Goal: Navigation & Orientation: Find specific page/section

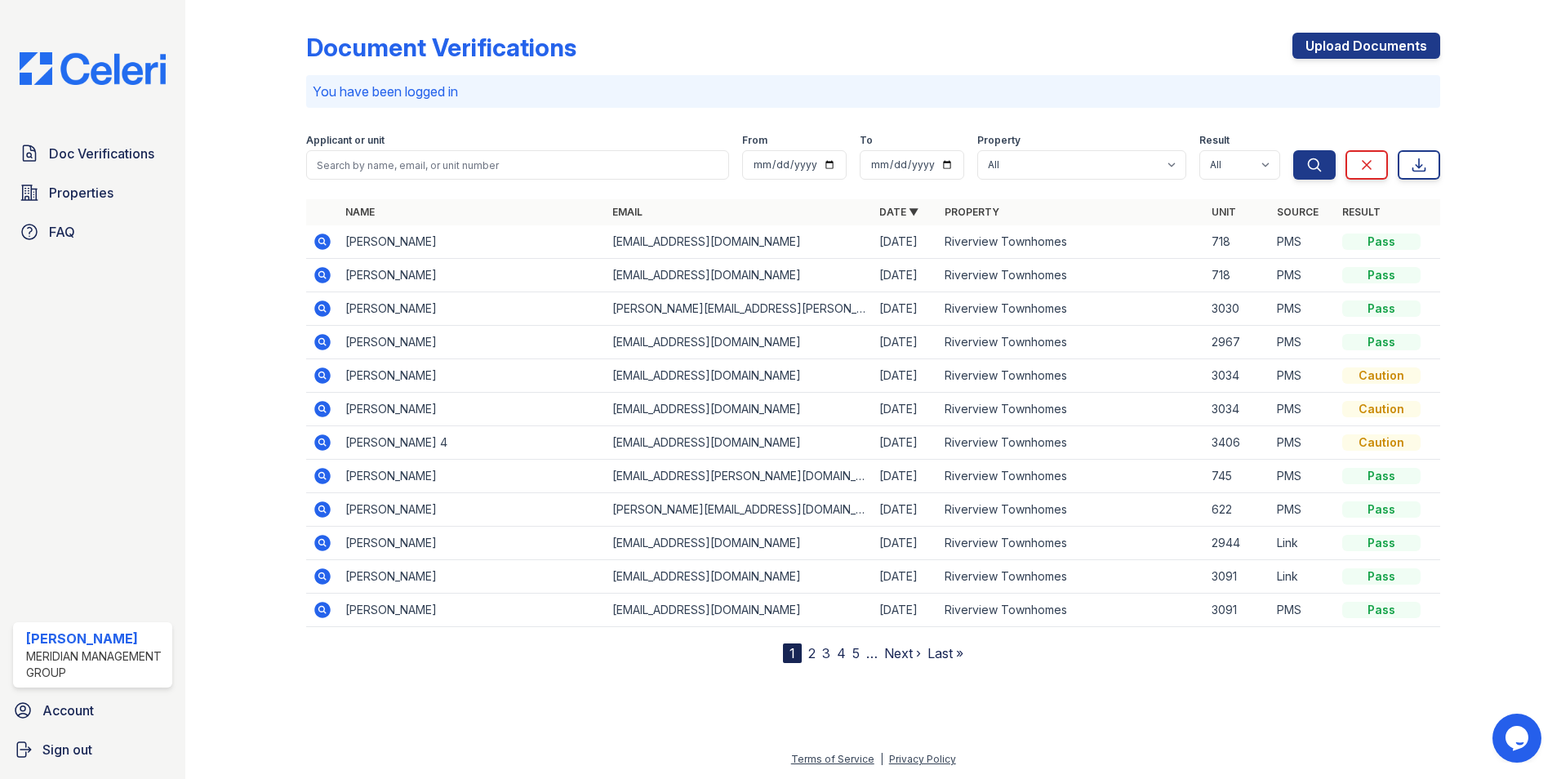
click at [813, 651] on link "2" at bounding box center [811, 653] width 7 height 16
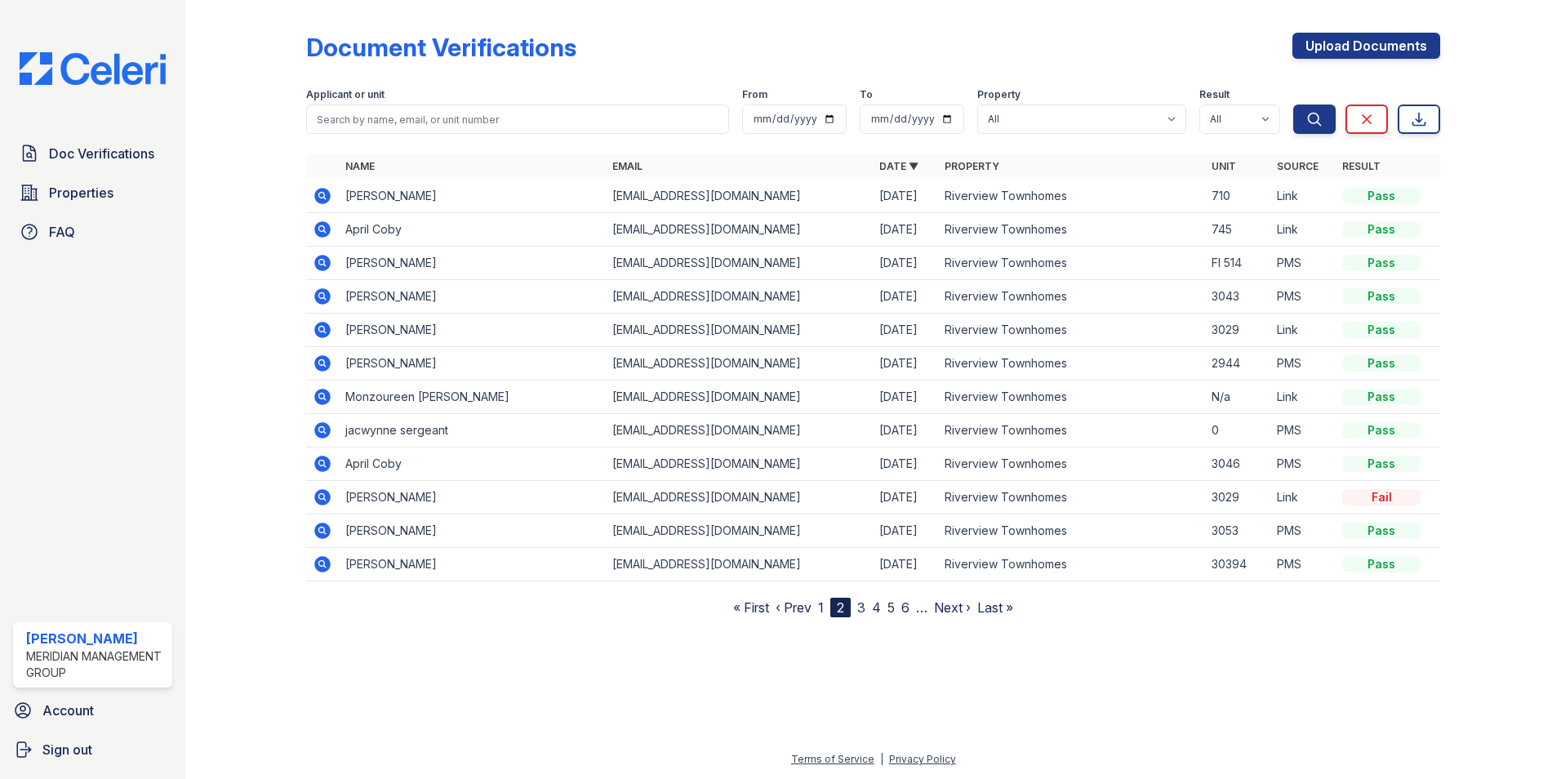
click at [862, 602] on link "3" at bounding box center [861, 607] width 8 height 16
click at [815, 610] on link "1" at bounding box center [814, 607] width 6 height 16
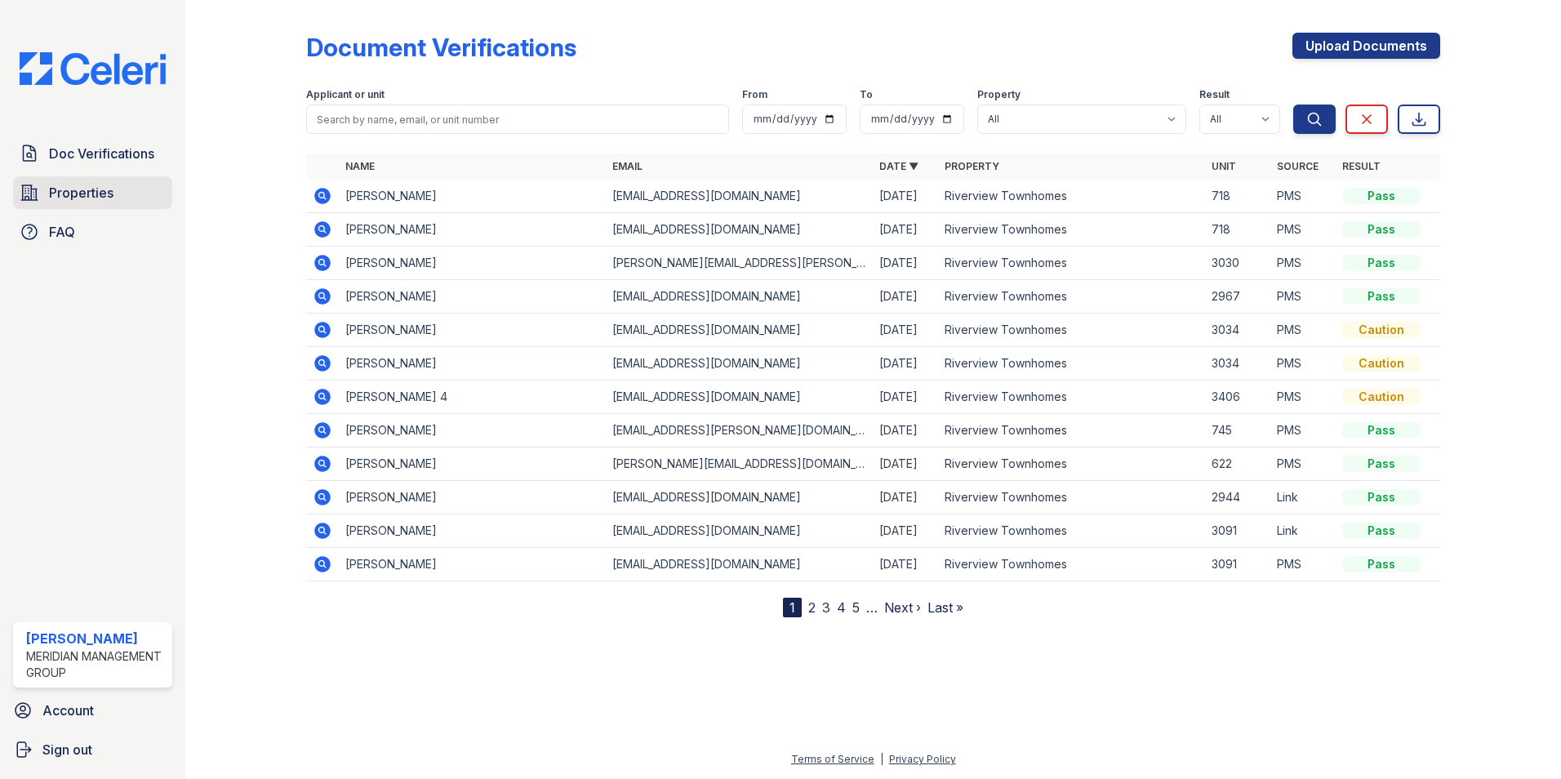
click at [68, 185] on span "Properties" at bounding box center [81, 193] width 64 height 20
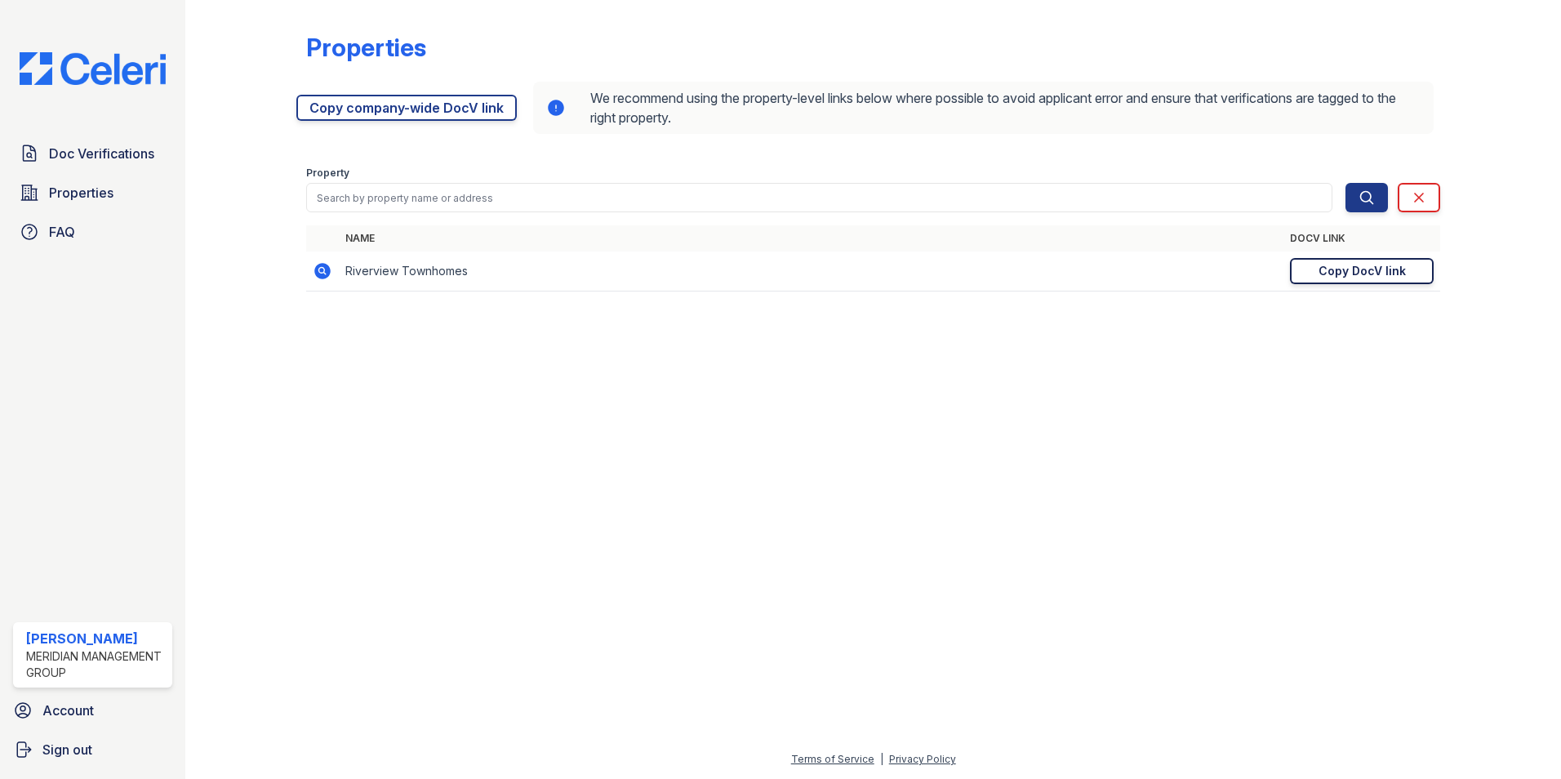
click at [1310, 262] on link "Copy DocV link Copy link" at bounding box center [1362, 271] width 144 height 26
click at [139, 167] on link "Doc Verifications" at bounding box center [92, 153] width 159 height 33
